Goal: Task Accomplishment & Management: Use online tool/utility

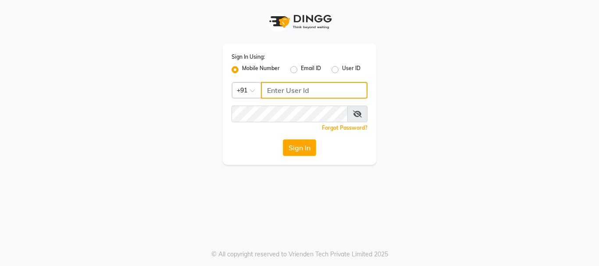
type input "7276762510"
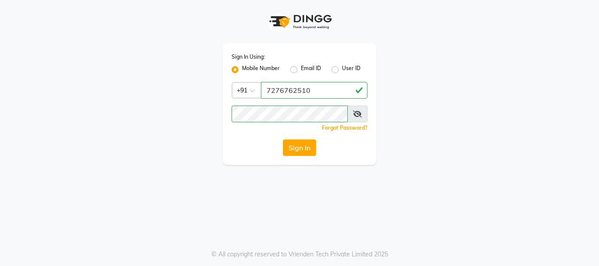
drag, startPoint x: 376, startPoint y: 112, endPoint x: 406, endPoint y: 112, distance: 30.3
click at [382, 112] on div "Sign In Using: Mobile Number Email ID User ID Country Code × [PHONE_NUMBER] Rem…" at bounding box center [299, 82] width 167 height 165
click at [297, 151] on button "Sign In" at bounding box center [299, 148] width 33 height 17
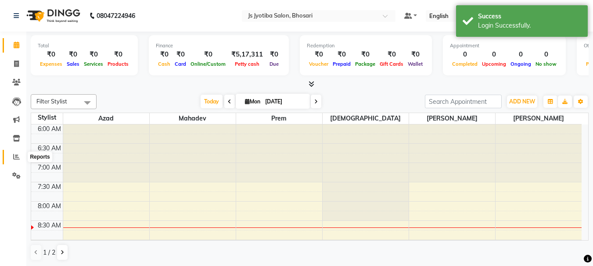
click at [16, 155] on icon at bounding box center [16, 157] width 7 height 7
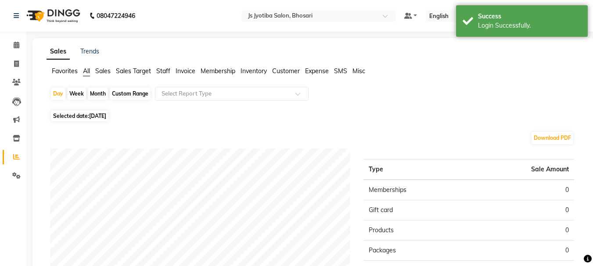
click at [99, 93] on div "Month" at bounding box center [98, 94] width 20 height 12
select select "9"
select select "2025"
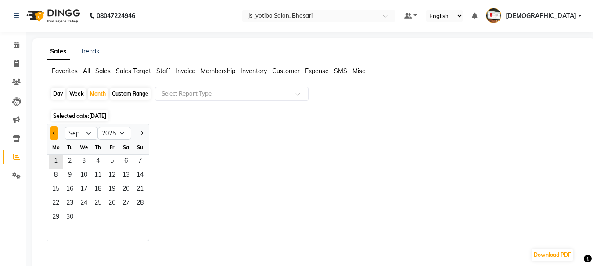
click at [56, 131] on button "Previous month" at bounding box center [53, 133] width 7 height 14
select select "8"
click at [146, 221] on span "31" at bounding box center [140, 218] width 14 height 14
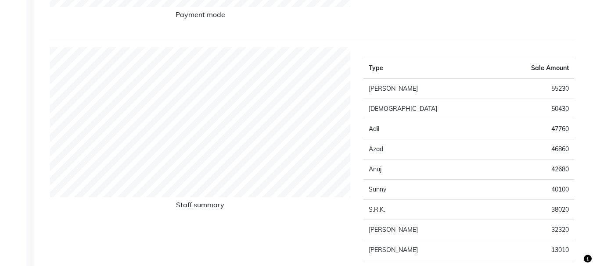
scroll to position [307, 0]
